Goal: Check status: Check status

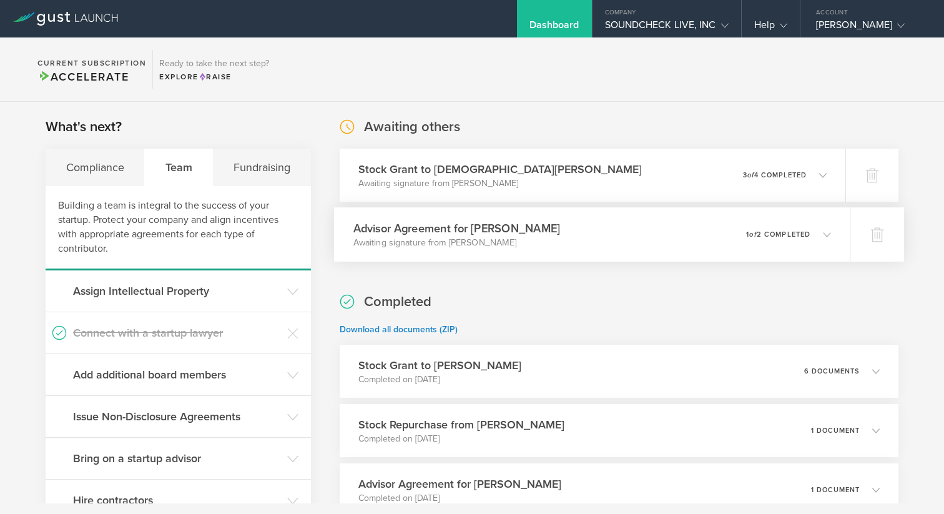
click at [444, 237] on p "Awaiting signature from [PERSON_NAME]" at bounding box center [456, 243] width 207 height 12
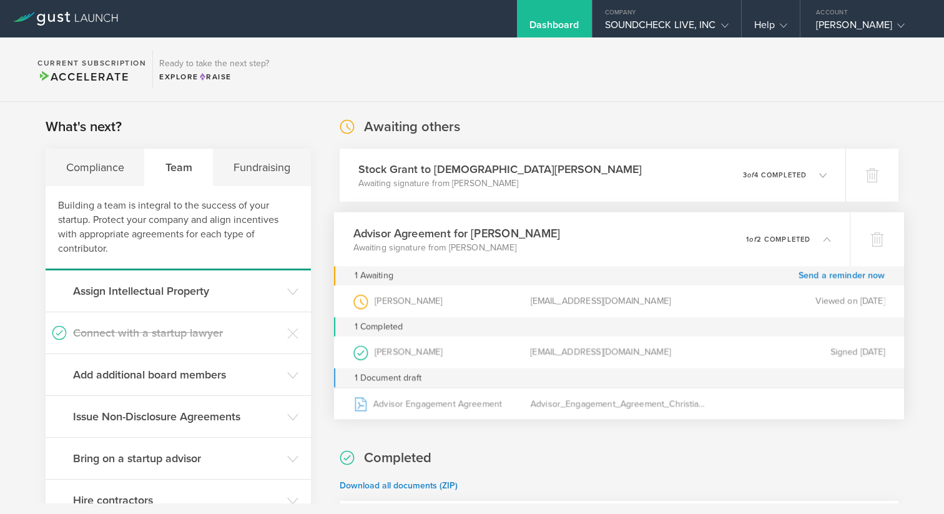
click at [444, 236] on h3 "Advisor Agreement for [PERSON_NAME]" at bounding box center [456, 233] width 207 height 17
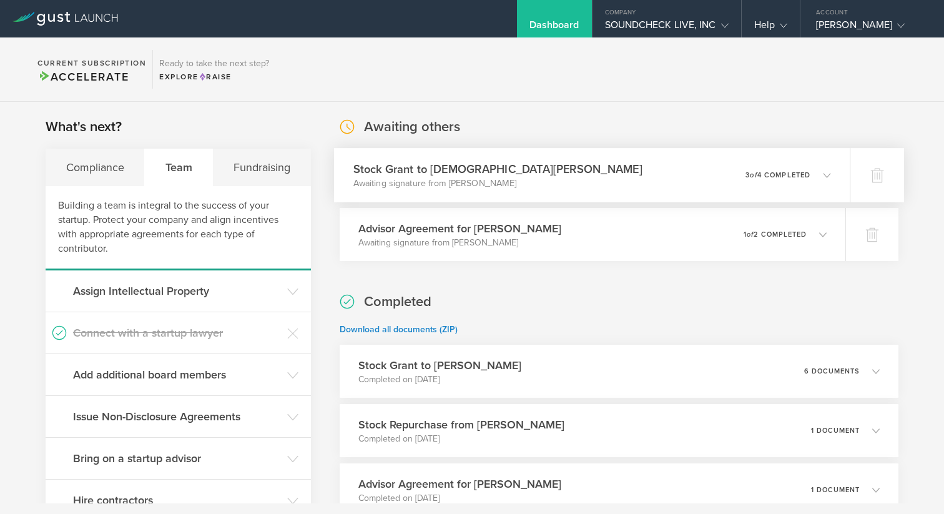
click at [468, 170] on h3 "Stock Grant to [DEMOGRAPHIC_DATA][PERSON_NAME]" at bounding box center [497, 168] width 289 height 17
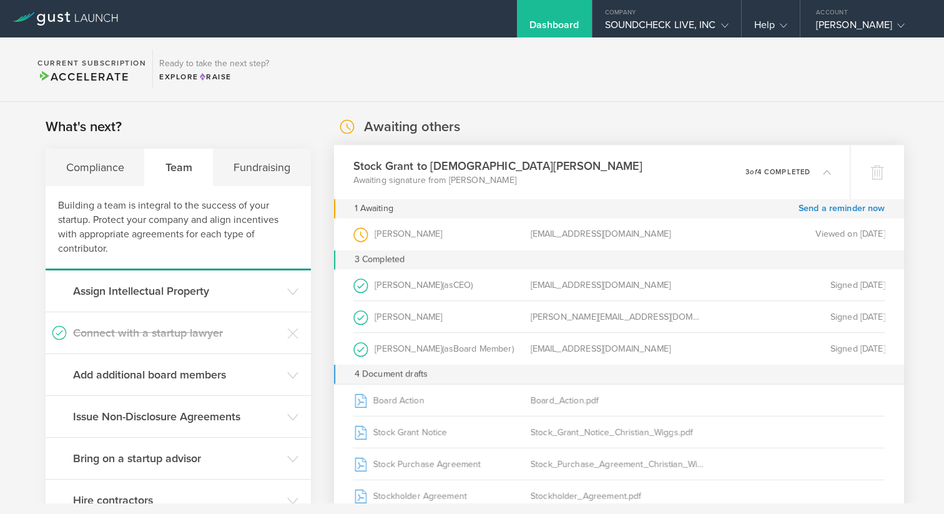
click at [468, 170] on h3 "Stock Grant to [DEMOGRAPHIC_DATA][PERSON_NAME]" at bounding box center [497, 165] width 289 height 17
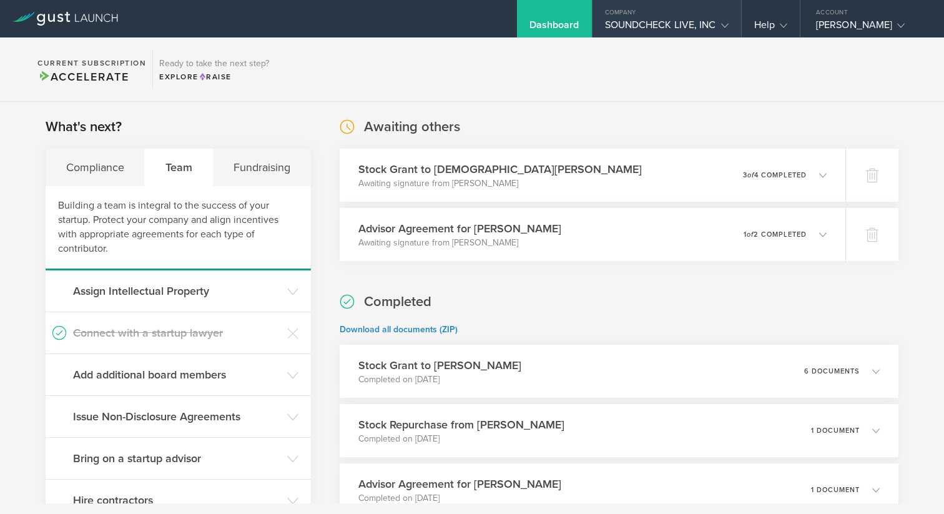
click at [637, 25] on div "SOUNDCHECK LIVE, INC" at bounding box center [667, 28] width 124 height 19
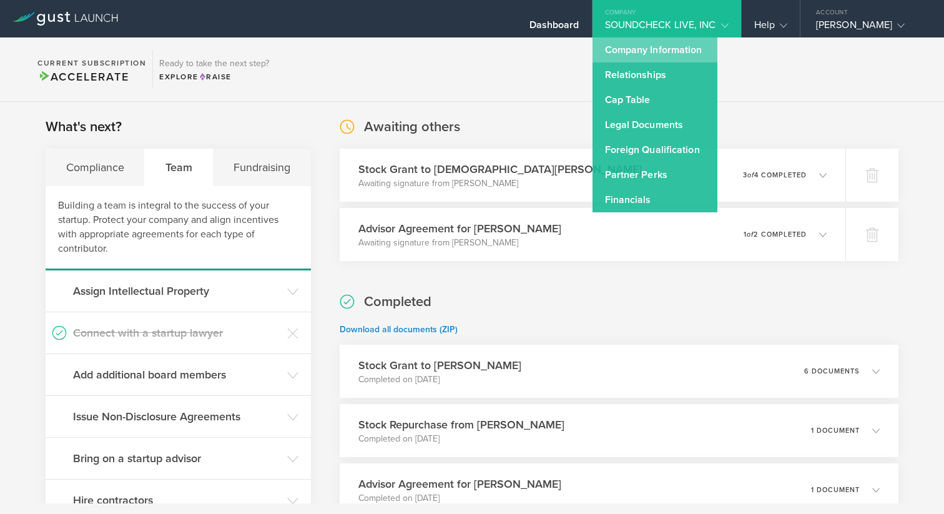
click at [632, 49] on link "Company Information" at bounding box center [655, 49] width 125 height 25
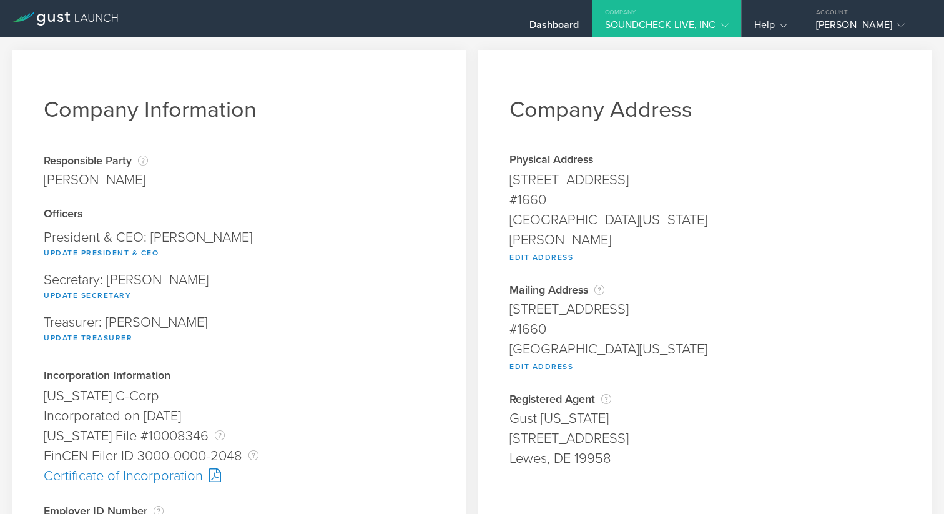
click at [630, 26] on div "SOUNDCHECK LIVE, INC" at bounding box center [667, 28] width 124 height 19
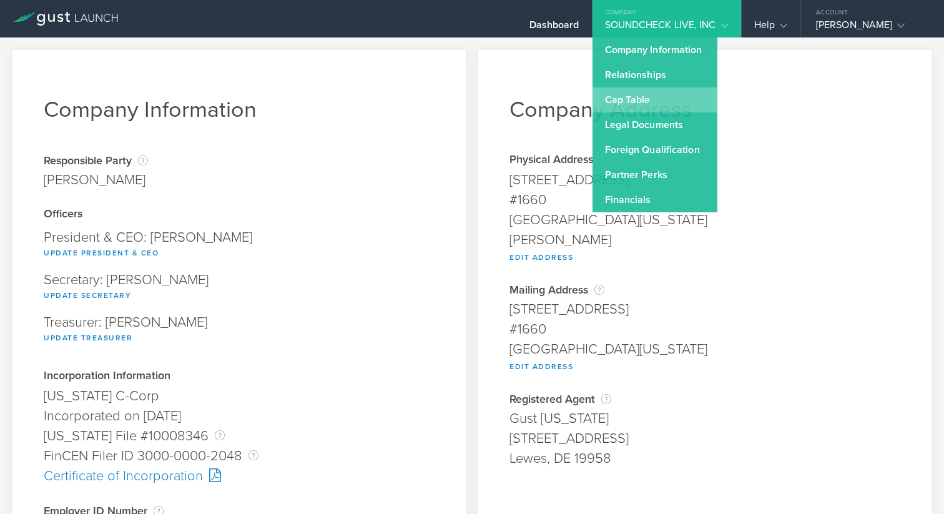
click at [619, 92] on link "Cap Table" at bounding box center [655, 99] width 125 height 25
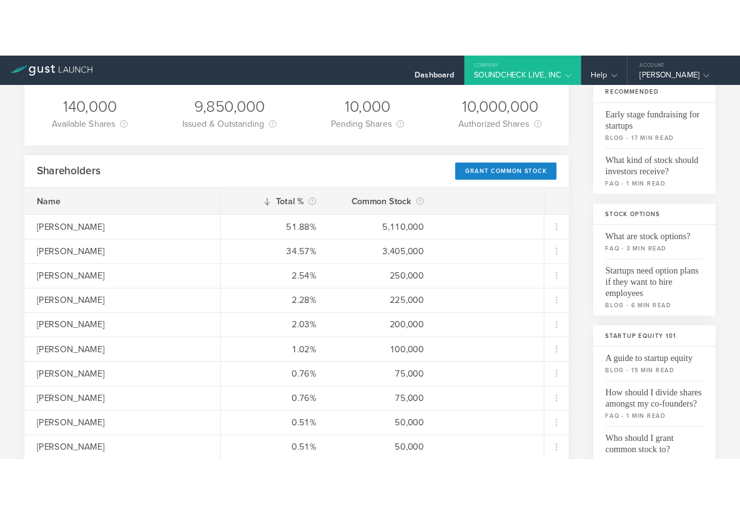
scroll to position [118, 0]
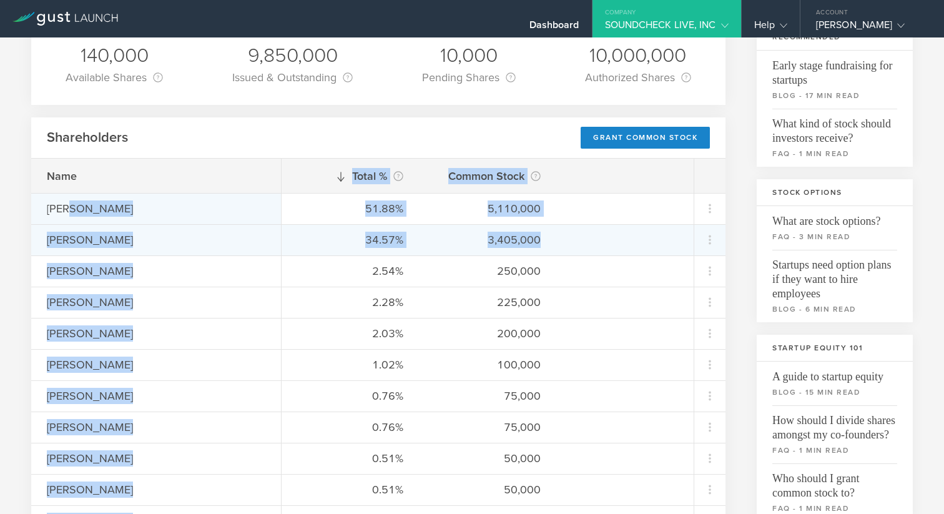
drag, startPoint x: 564, startPoint y: 245, endPoint x: 72, endPoint y: 215, distance: 493.0
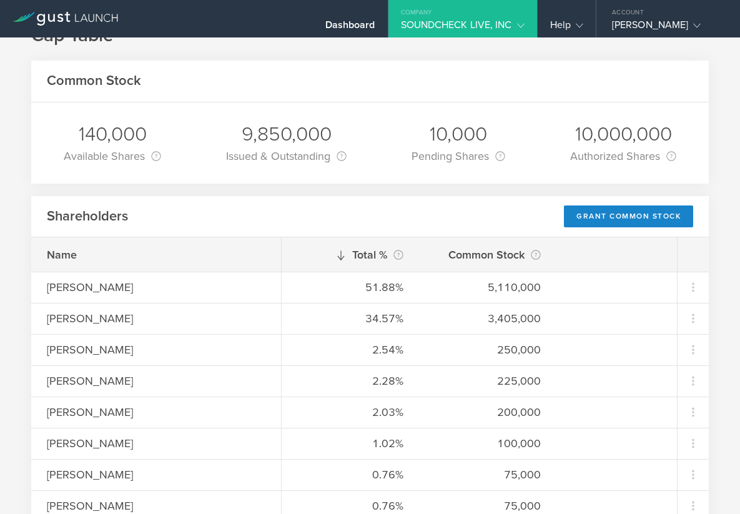
scroll to position [0, 0]
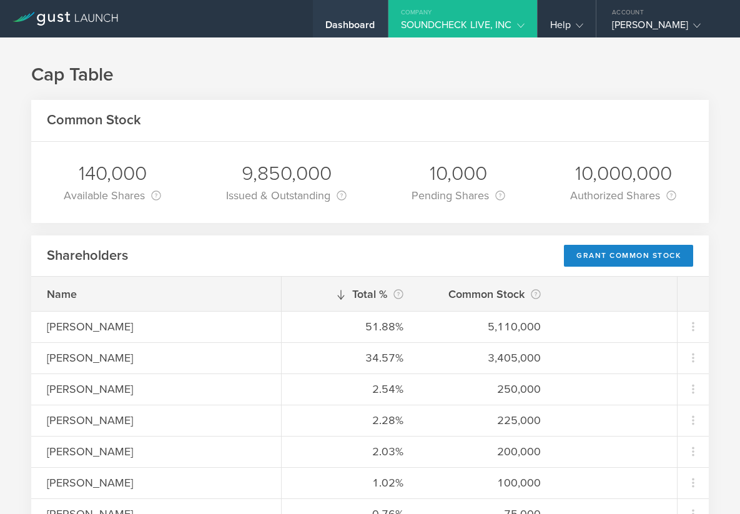
click at [329, 19] on div "Dashboard" at bounding box center [350, 28] width 50 height 19
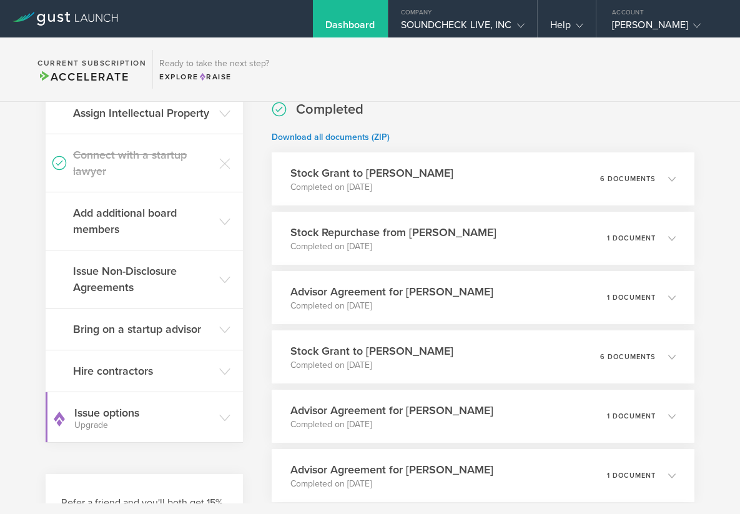
scroll to position [189, 0]
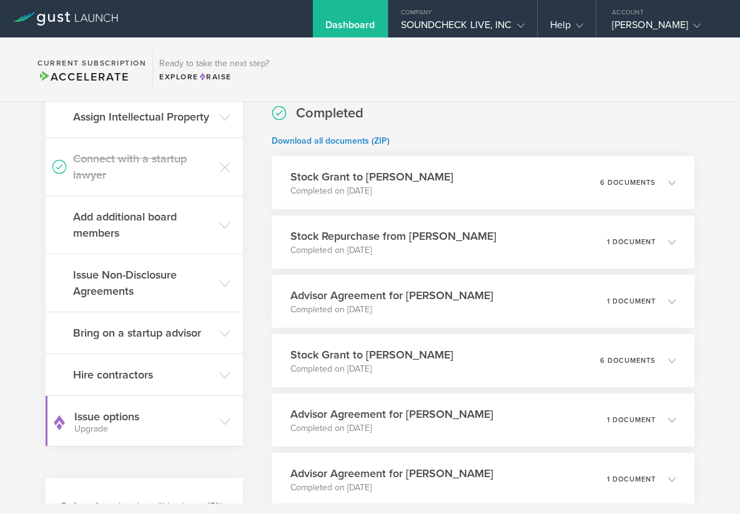
click at [234, 224] on header "Add additional board members" at bounding box center [144, 224] width 197 height 57
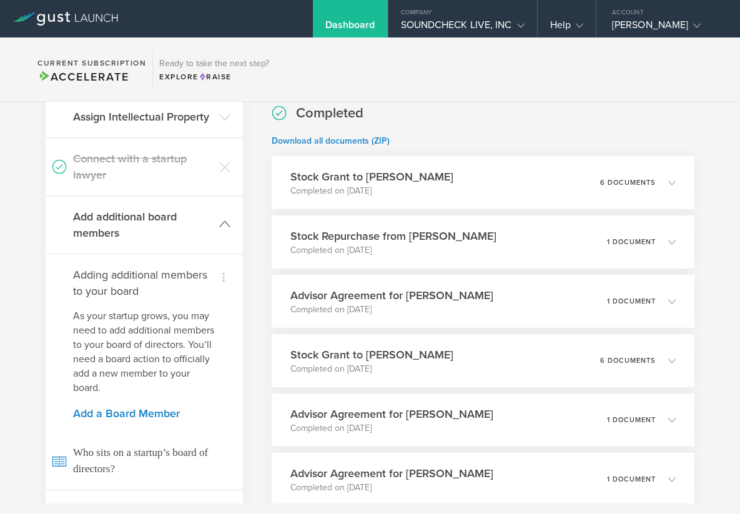
click at [230, 225] on icon at bounding box center [224, 224] width 11 height 11
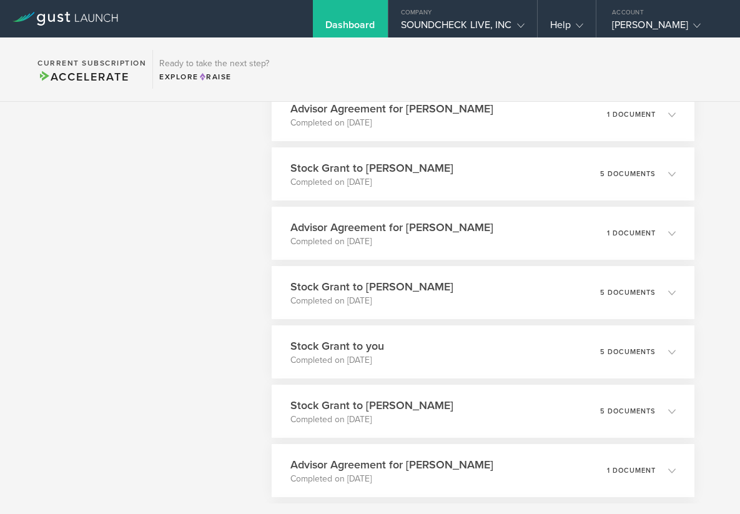
scroll to position [675, 0]
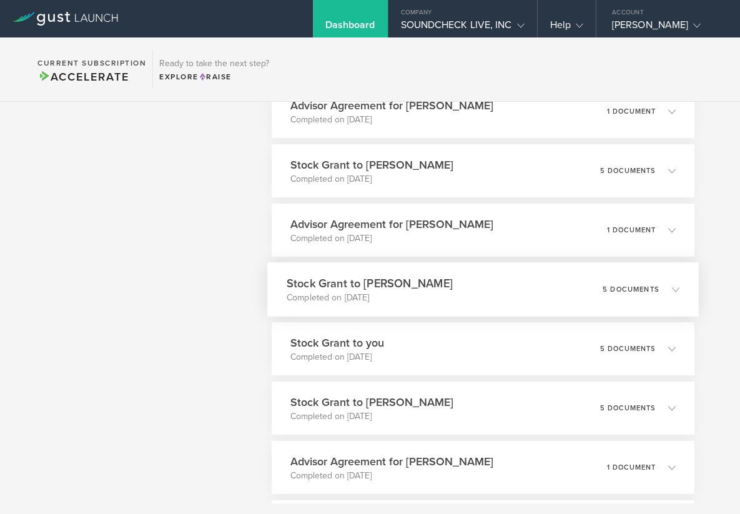
click at [331, 313] on div "Stock Grant to [PERSON_NAME] Completed on [DATE] 5 documents" at bounding box center [483, 289] width 432 height 54
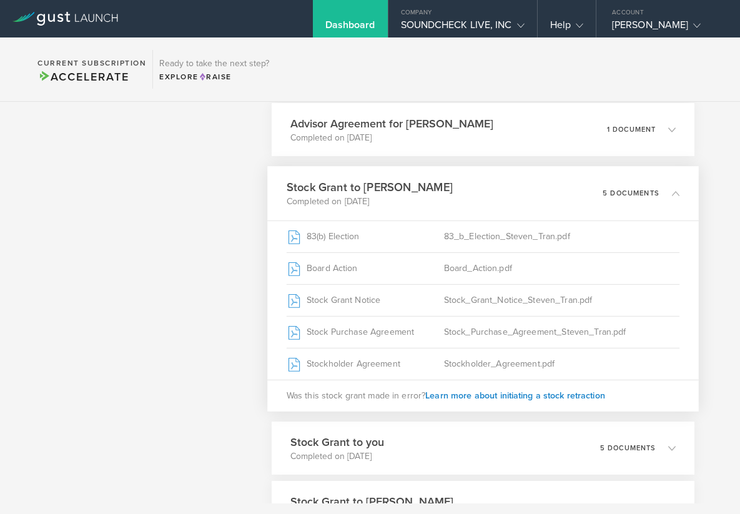
scroll to position [776, 0]
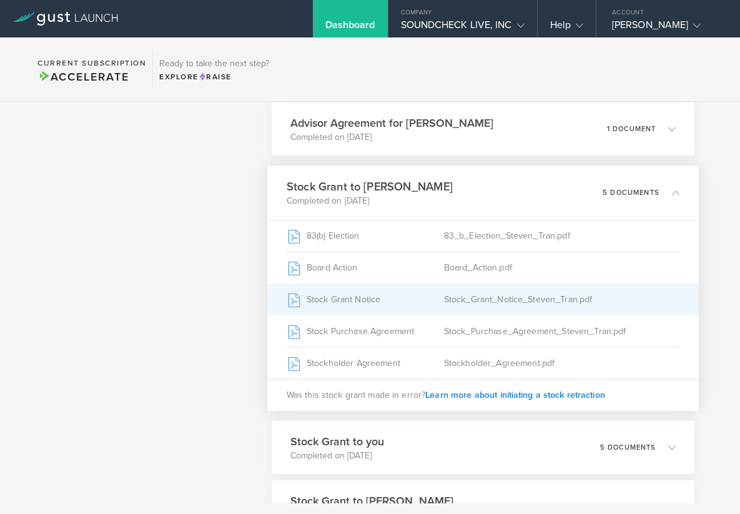
click at [354, 308] on div "Stock Grant Notice" at bounding box center [364, 299] width 157 height 31
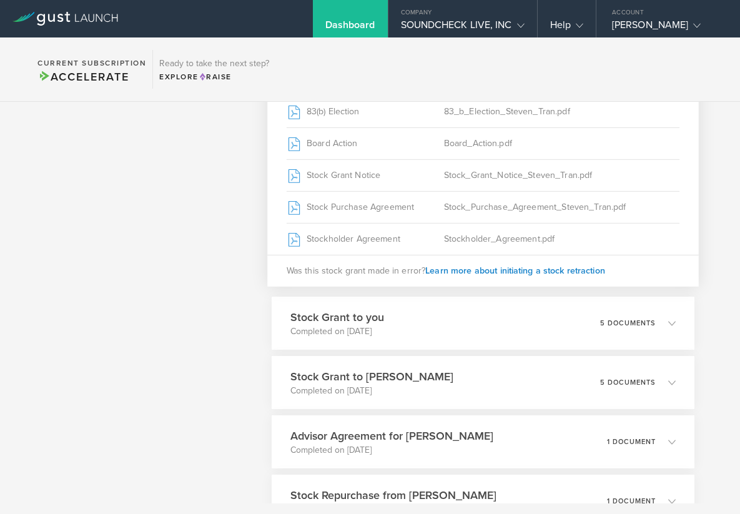
scroll to position [914, 0]
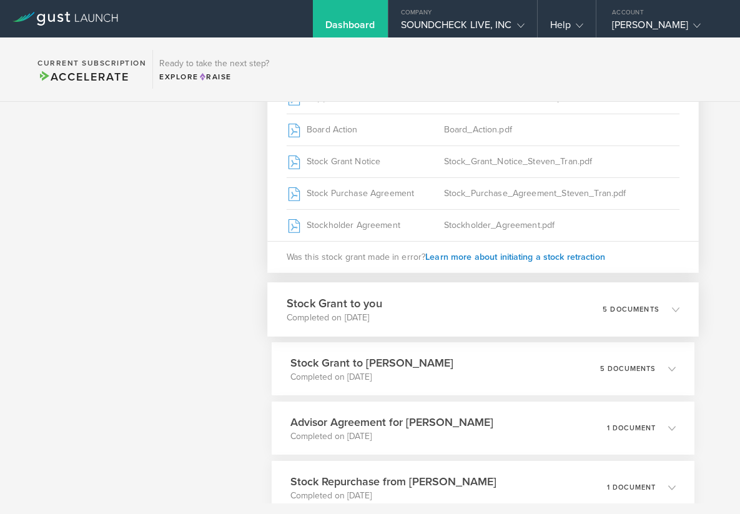
click at [465, 316] on div "Stock Grant to you Completed on [DATE] 5 documents" at bounding box center [483, 309] width 432 height 54
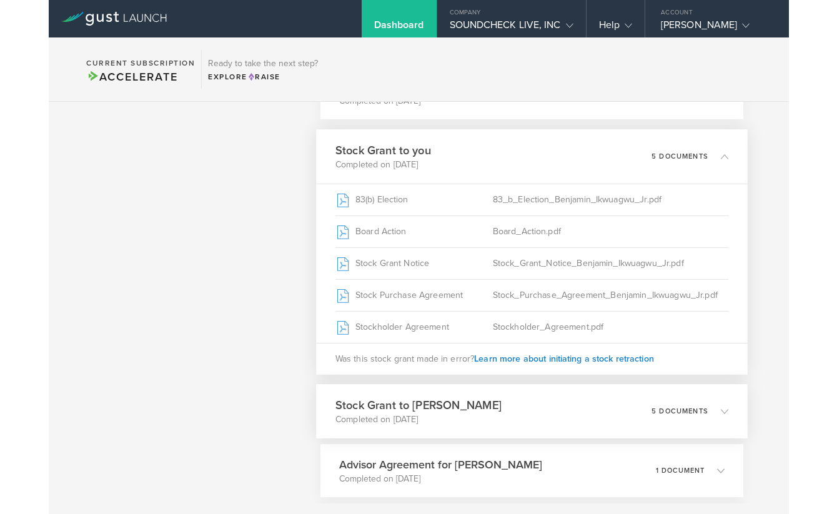
scroll to position [862, 0]
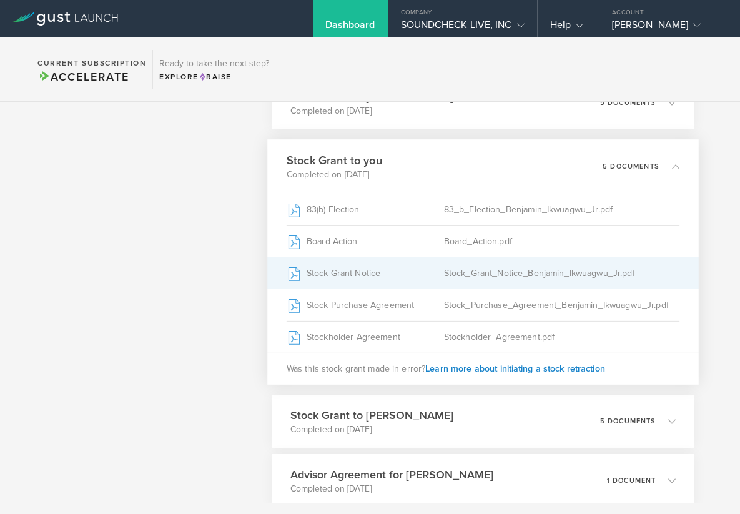
click at [454, 279] on div "Stock_Grant_Notice_Benjamin_Ikwuagwu_Jr.pdf" at bounding box center [561, 273] width 236 height 31
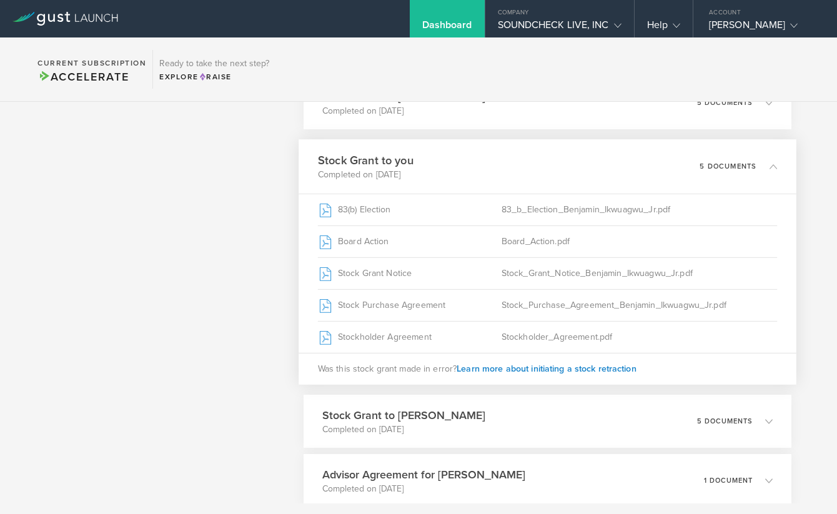
click at [714, 167] on p "5 documents" at bounding box center [728, 166] width 57 height 7
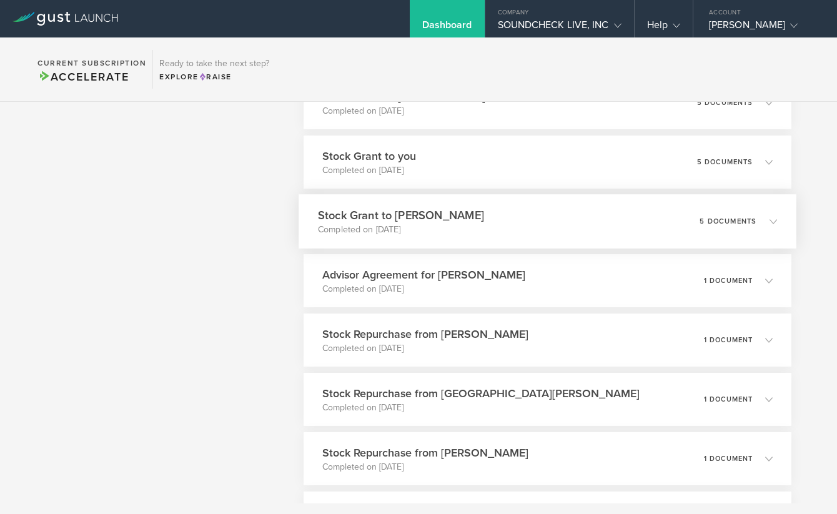
click at [724, 214] on div "5 documents" at bounding box center [738, 221] width 77 height 21
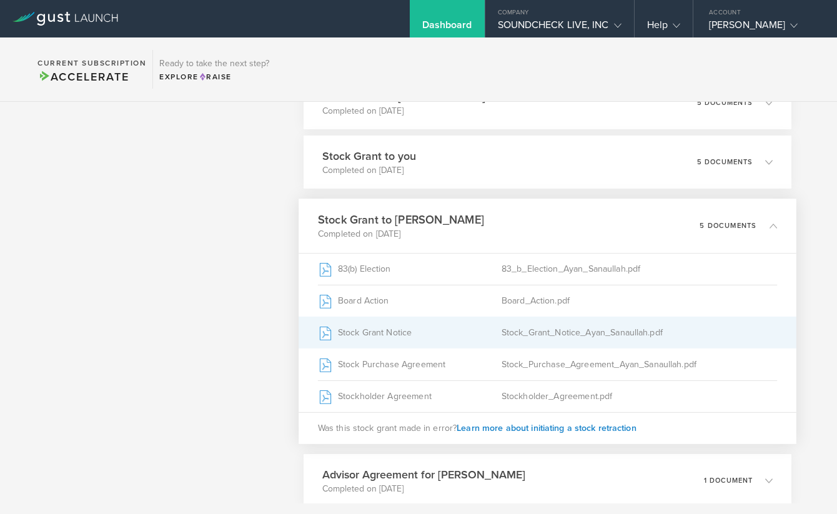
click at [405, 340] on div "Stock Grant Notice" at bounding box center [410, 332] width 184 height 31
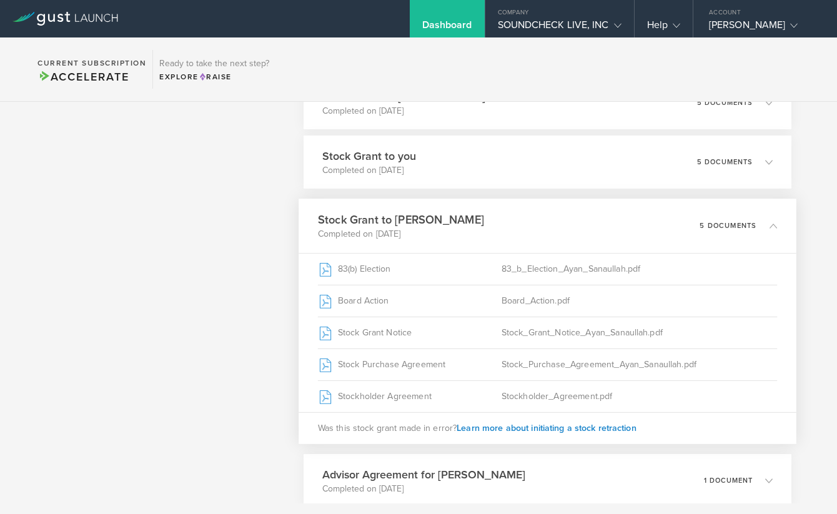
click at [746, 228] on p "5 documents" at bounding box center [728, 225] width 57 height 7
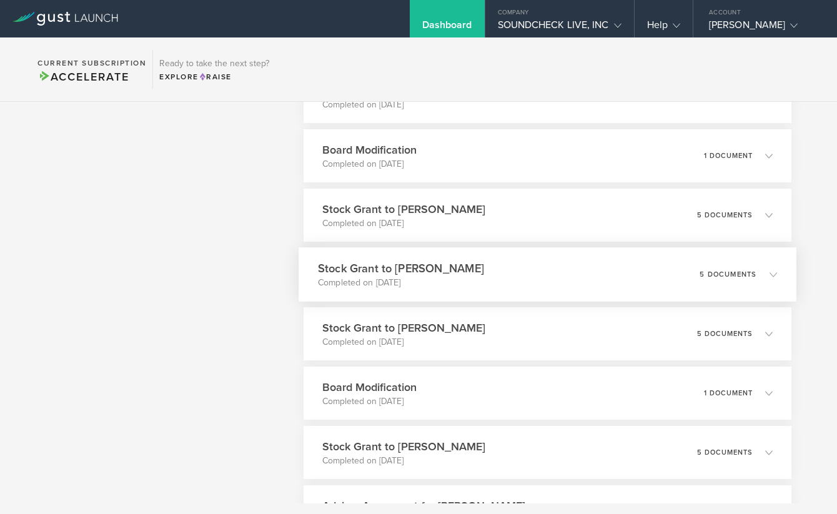
scroll to position [2003, 0]
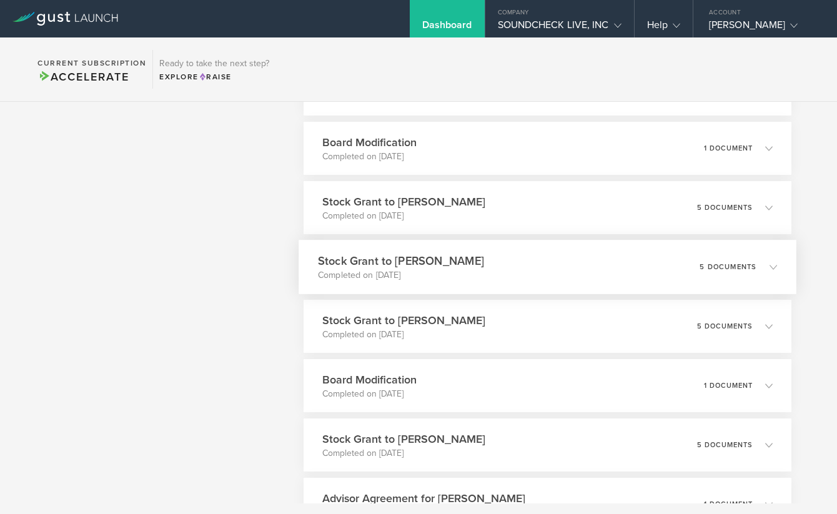
click at [733, 277] on div "5 documents" at bounding box center [738, 267] width 77 height 21
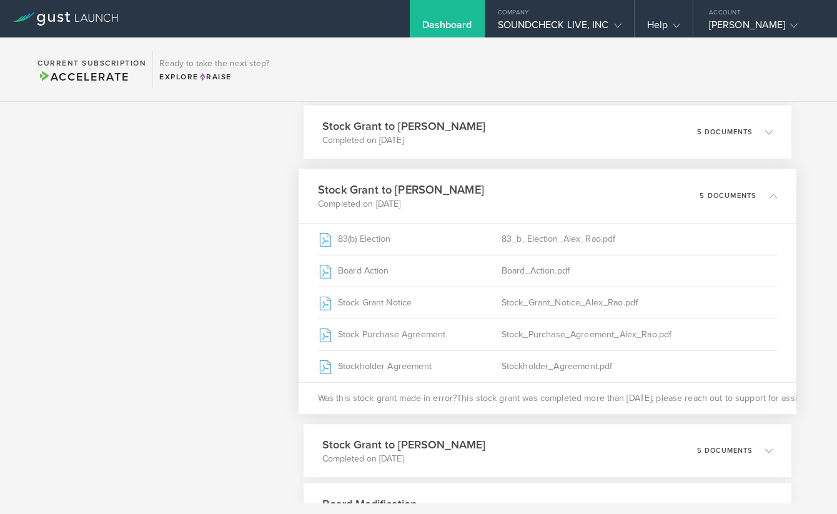
scroll to position [2083, 0]
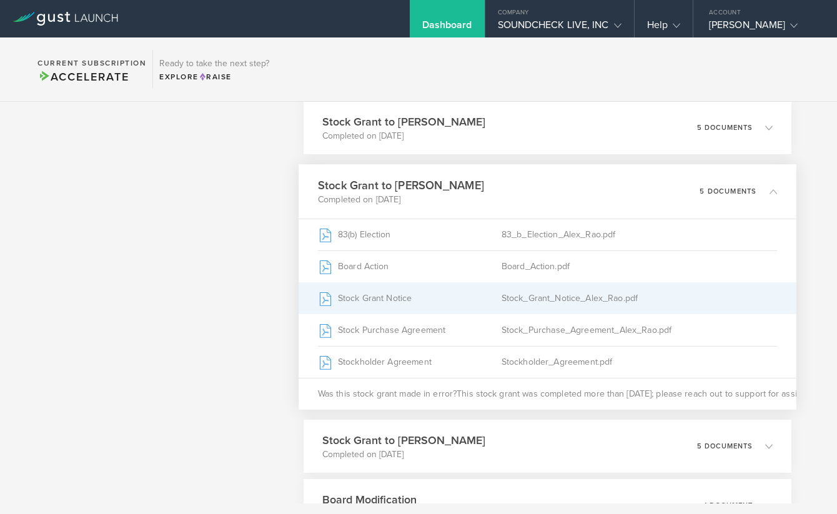
click at [644, 298] on div "Stock_Grant_Notice_Alex_Rao.pdf" at bounding box center [638, 298] width 275 height 31
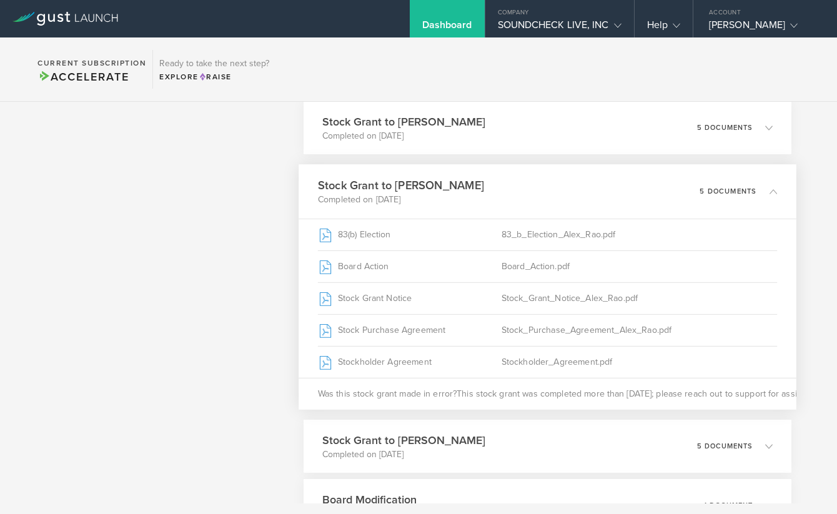
click at [717, 194] on p "5 documents" at bounding box center [728, 191] width 57 height 7
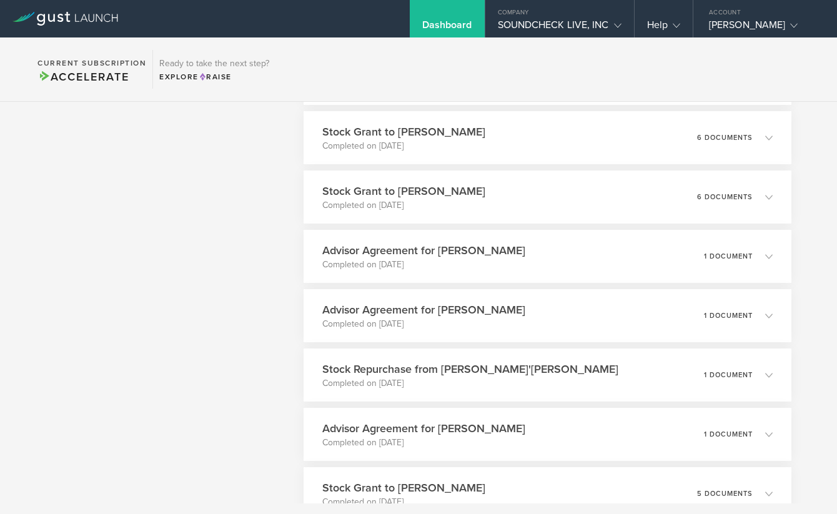
scroll to position [2969, 0]
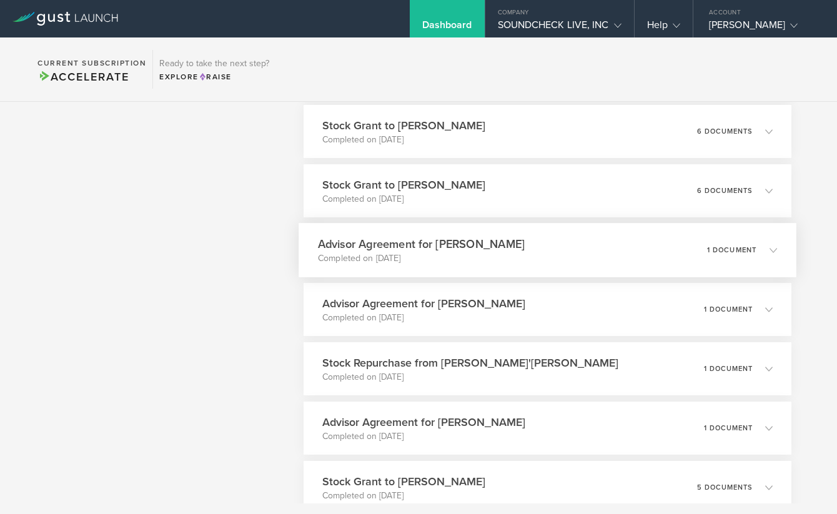
click at [639, 252] on div "Advisor Agreement for [PERSON_NAME] Completed on [DATE] 1 document" at bounding box center [547, 250] width 497 height 54
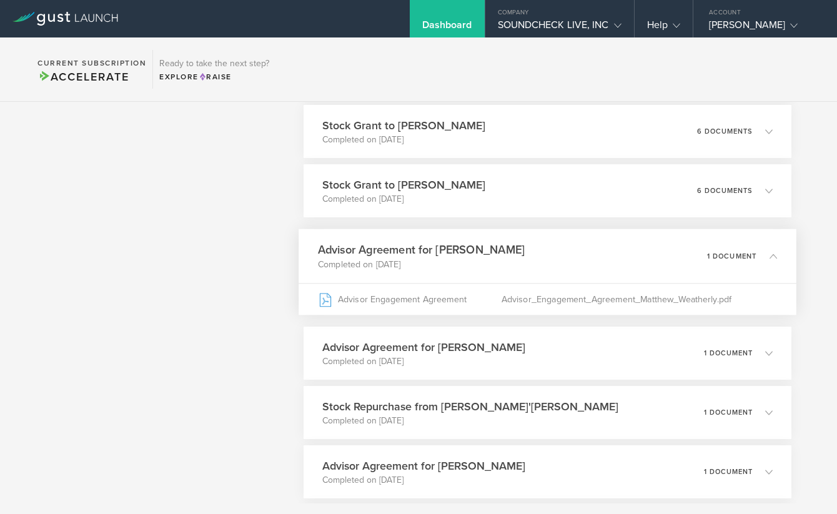
scroll to position [2997, 0]
click at [639, 185] on div "Stock Grant to [PERSON_NAME] Completed on [DATE] 6 documents" at bounding box center [547, 190] width 497 height 54
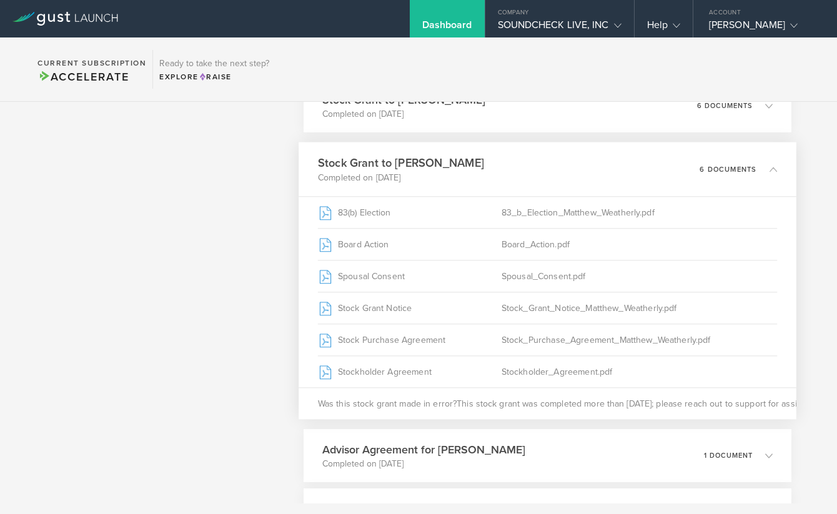
scroll to position [3007, 0]
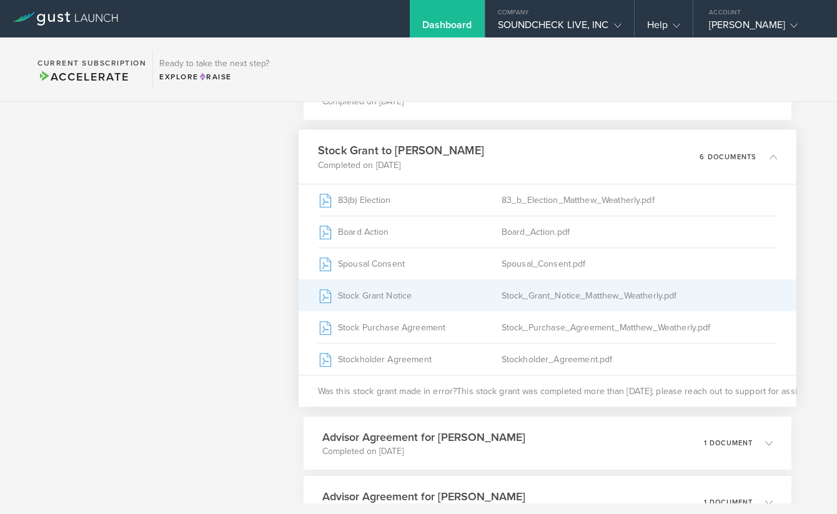
click at [600, 294] on div "Stock_Grant_Notice_Matthew_Weatherly.pdf" at bounding box center [638, 295] width 275 height 31
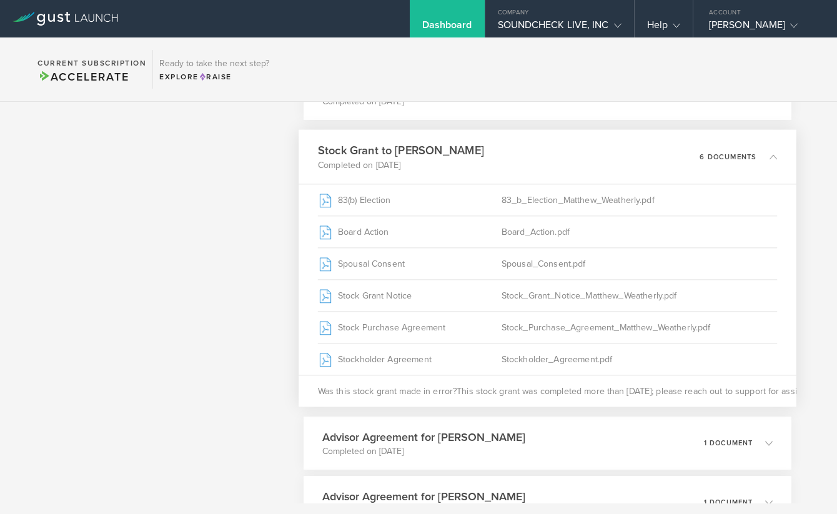
click at [534, 160] on div "Stock Grant to [PERSON_NAME] Completed on [DATE] 6 documents" at bounding box center [547, 157] width 497 height 54
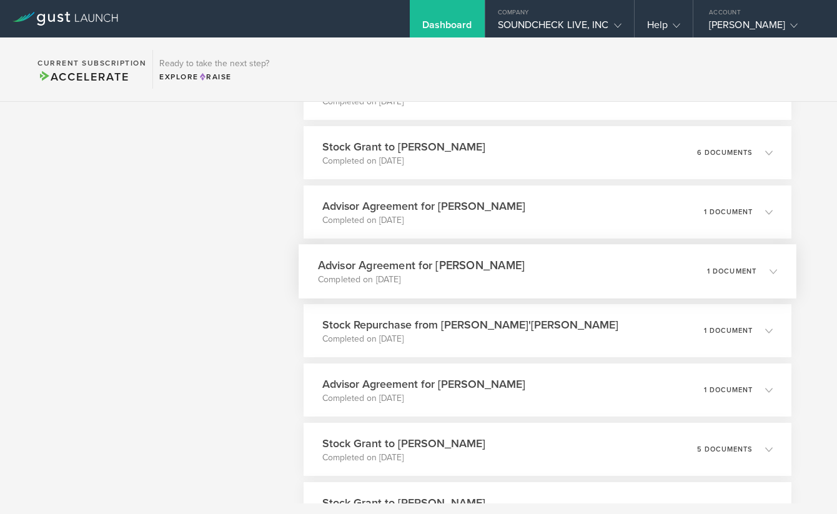
click at [497, 274] on p "Completed on [DATE]" at bounding box center [421, 280] width 207 height 12
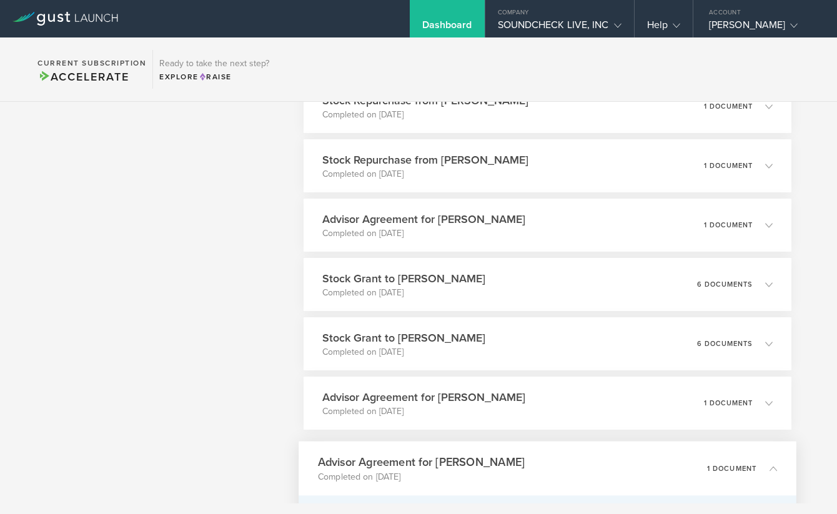
scroll to position [2808, 0]
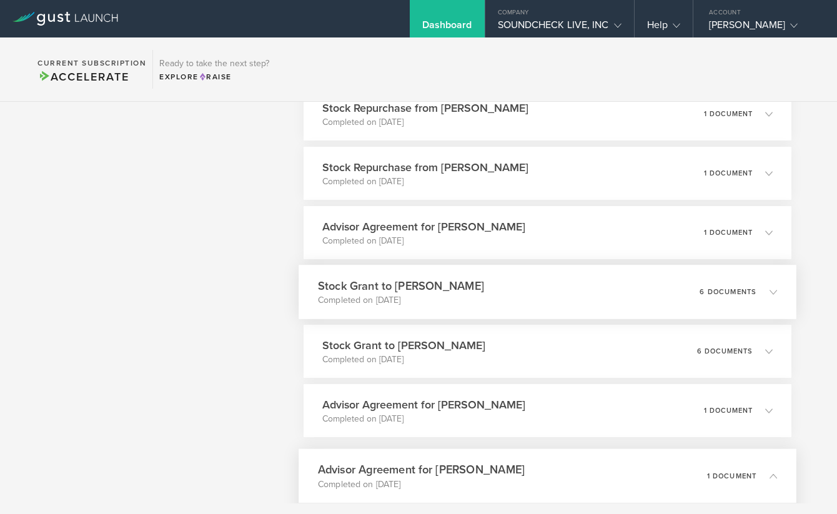
click at [367, 296] on p "Completed on [DATE]" at bounding box center [401, 300] width 166 height 12
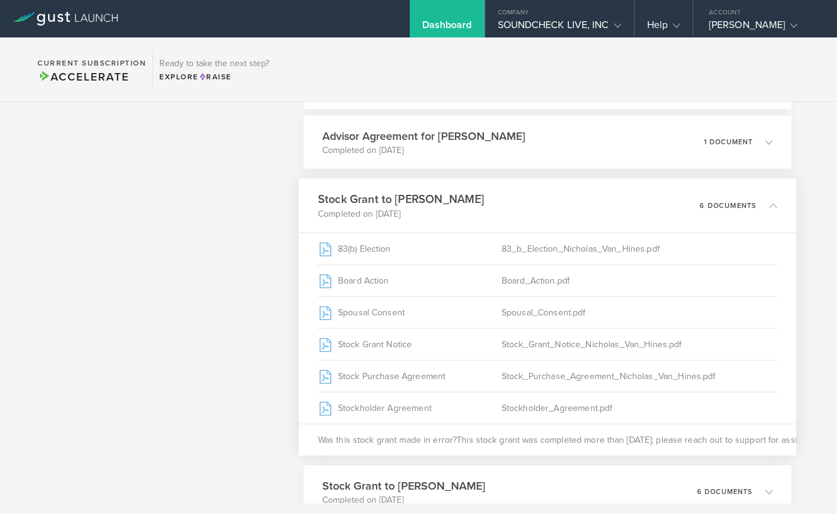
scroll to position [2914, 0]
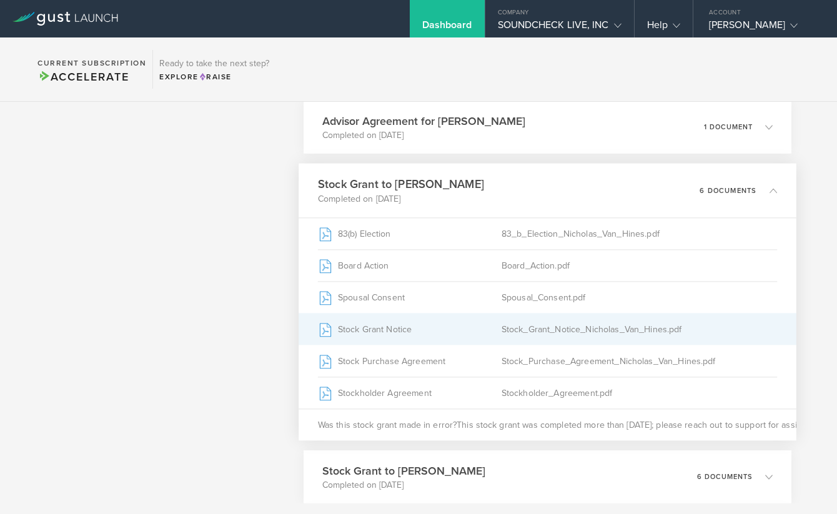
click at [393, 332] on div "Stock Grant Notice" at bounding box center [410, 328] width 184 height 31
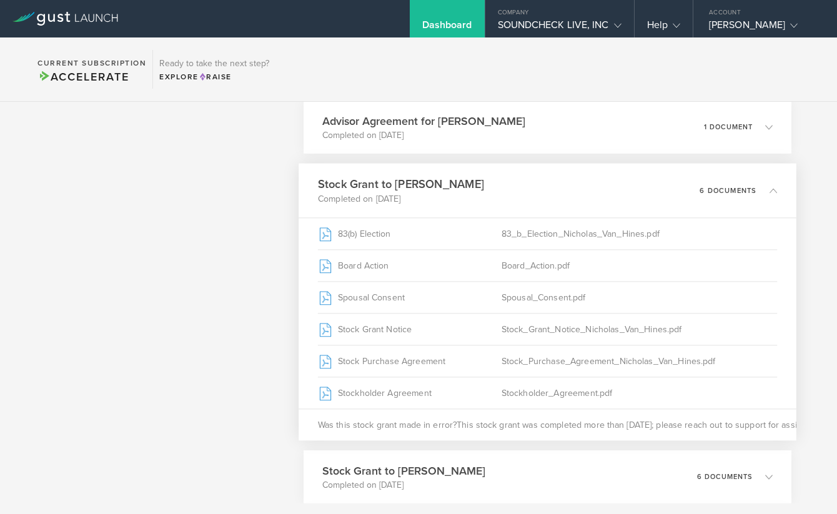
click at [525, 200] on div "Stock Grant to [PERSON_NAME] Completed on [DATE] 6 documents" at bounding box center [547, 191] width 497 height 54
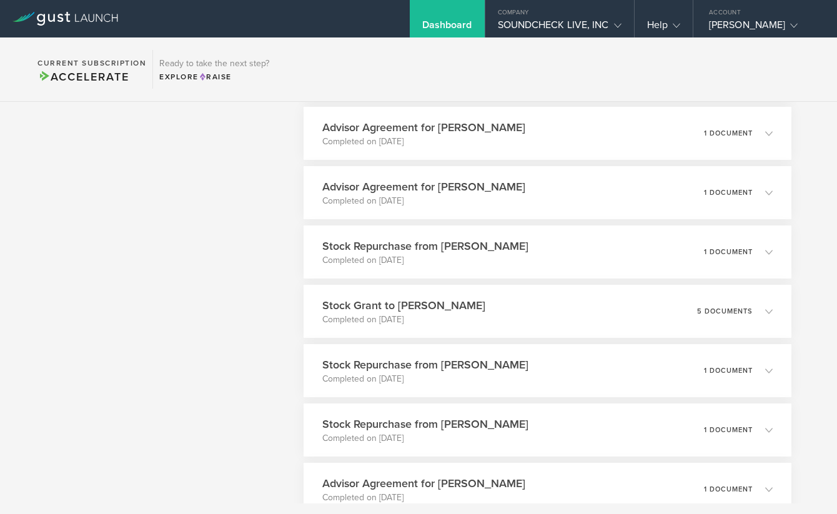
scroll to position [2559, 0]
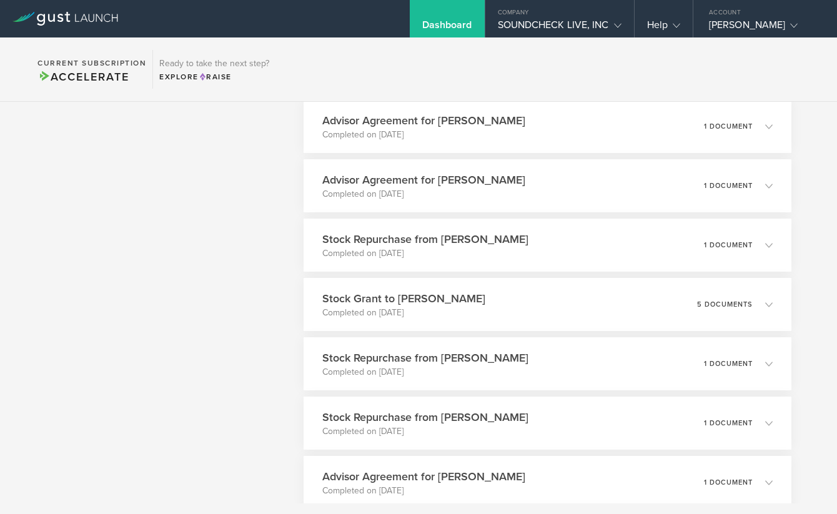
click at [525, 200] on div "Advisor Agreement for [PERSON_NAME] Completed on [DATE] 1 document" at bounding box center [548, 185] width 488 height 53
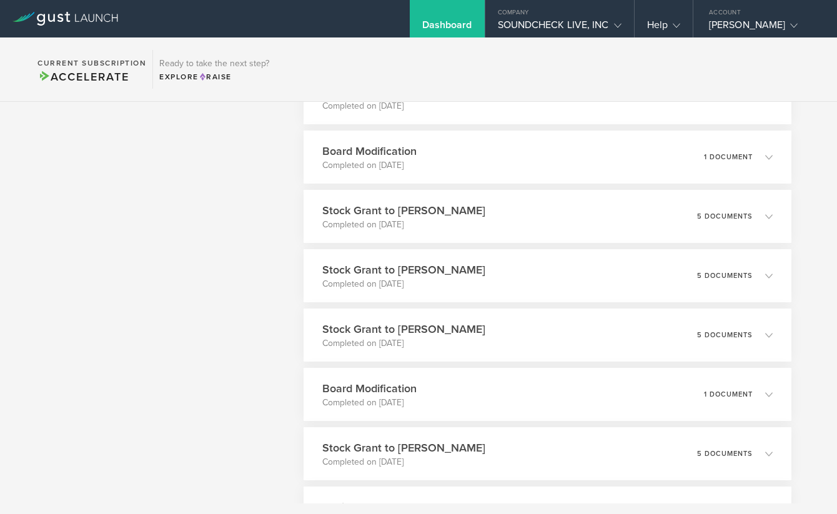
scroll to position [1987, 0]
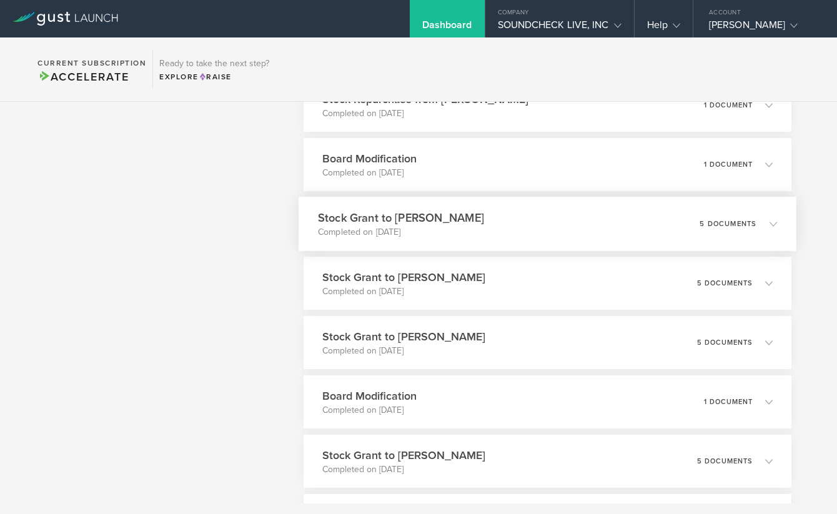
click at [484, 221] on h3 "Stock Grant to [PERSON_NAME]" at bounding box center [401, 217] width 166 height 17
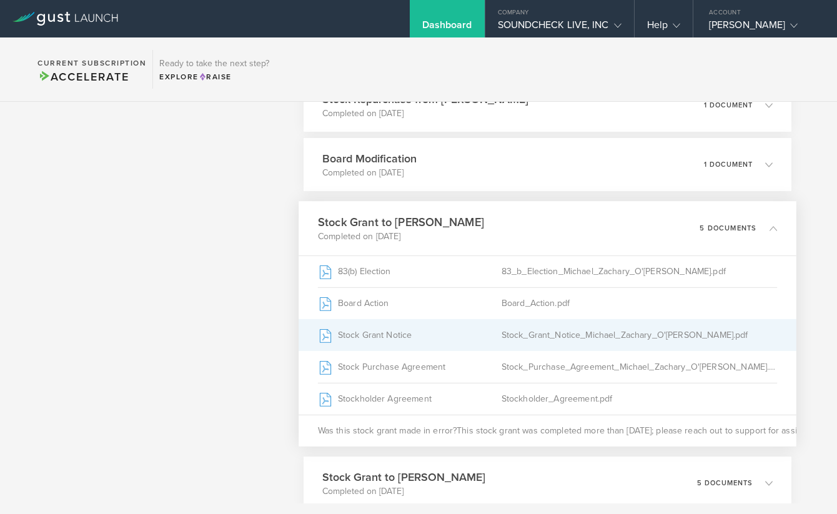
click at [496, 333] on div "Stock Grant Notice" at bounding box center [410, 335] width 184 height 31
